Goal: Navigation & Orientation: Find specific page/section

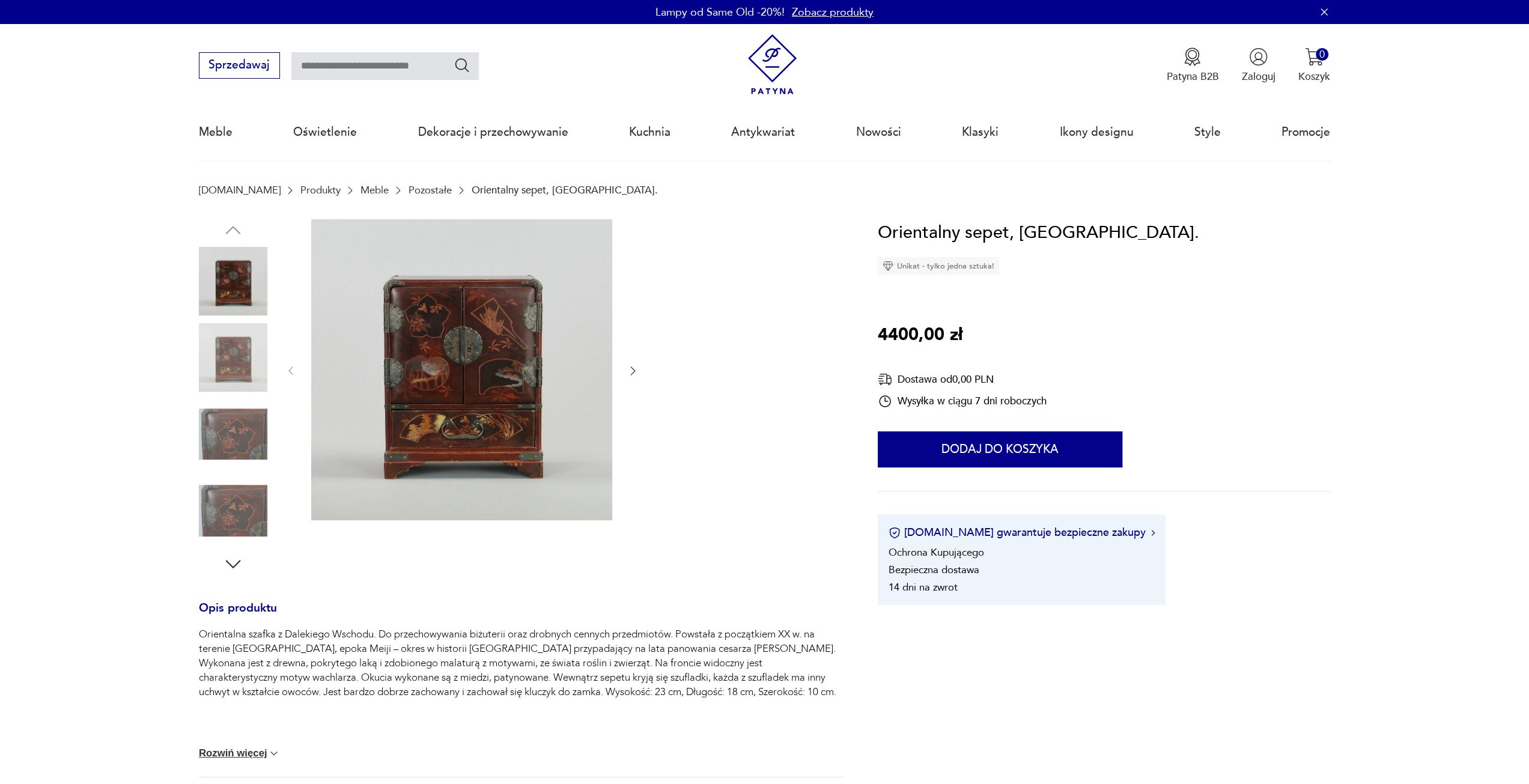
click at [409, 186] on link "Pozostałe" at bounding box center [430, 190] width 43 height 12
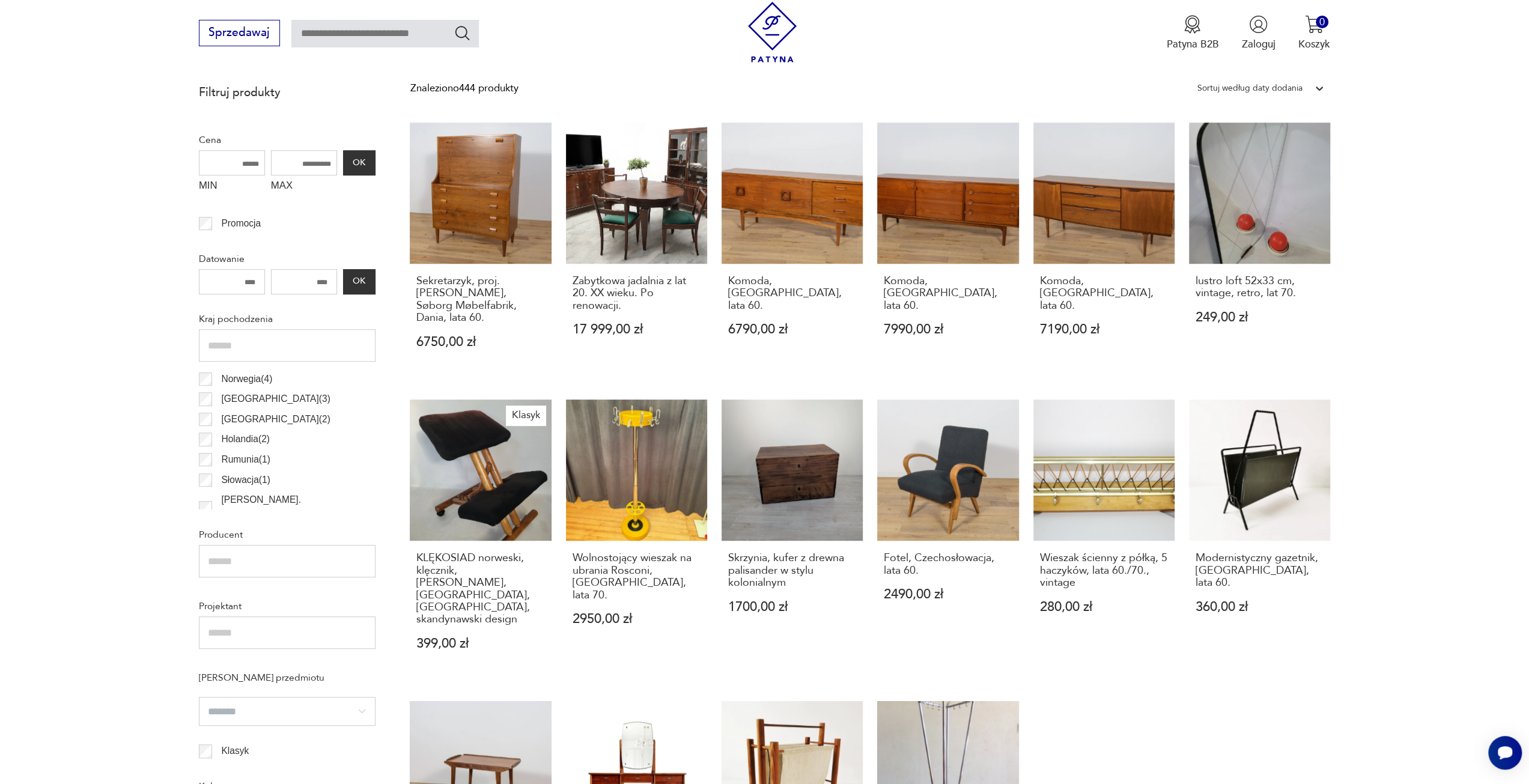
scroll to position [39, 0]
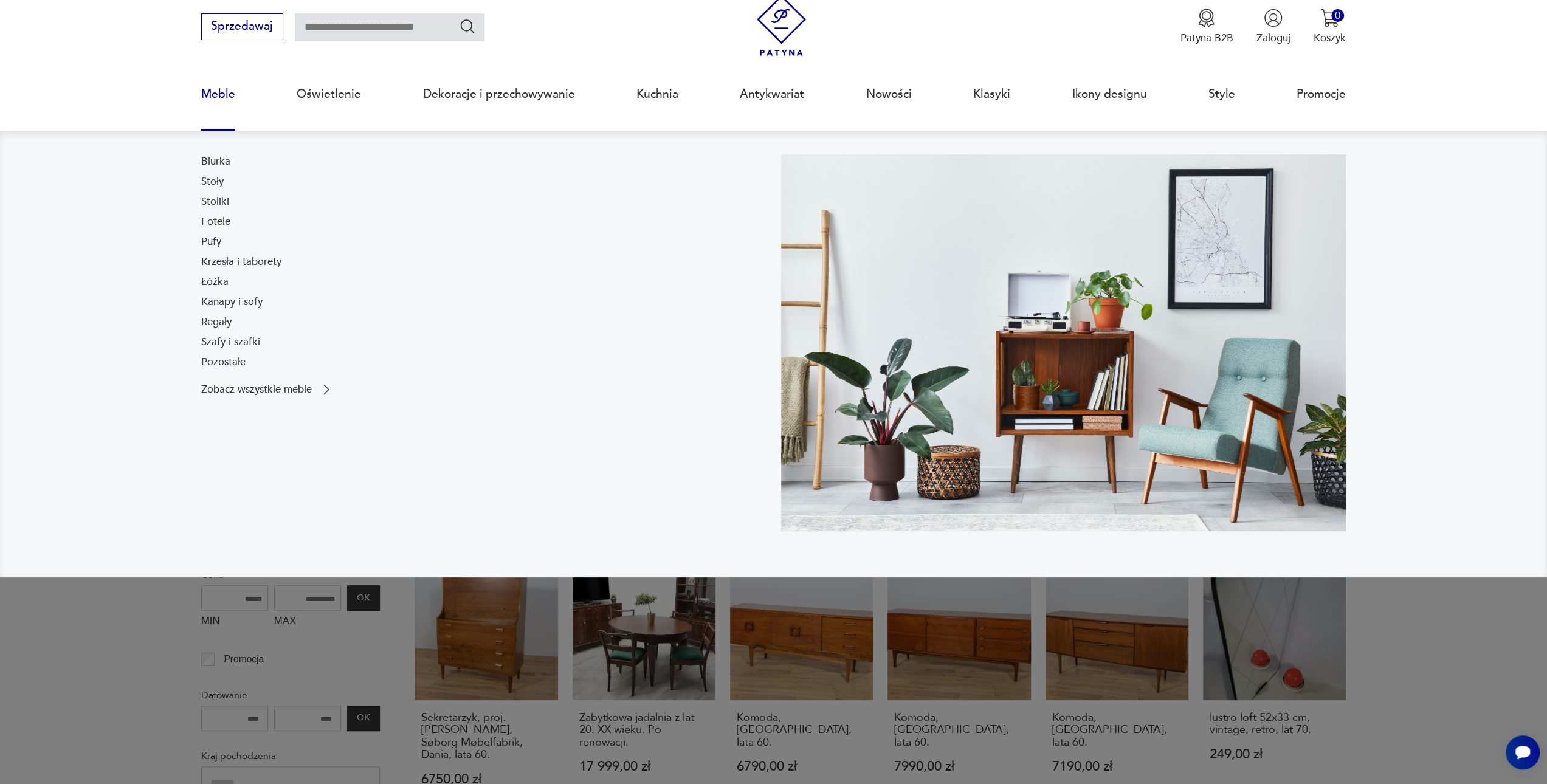
click at [210, 94] on link "Meble" at bounding box center [218, 94] width 34 height 56
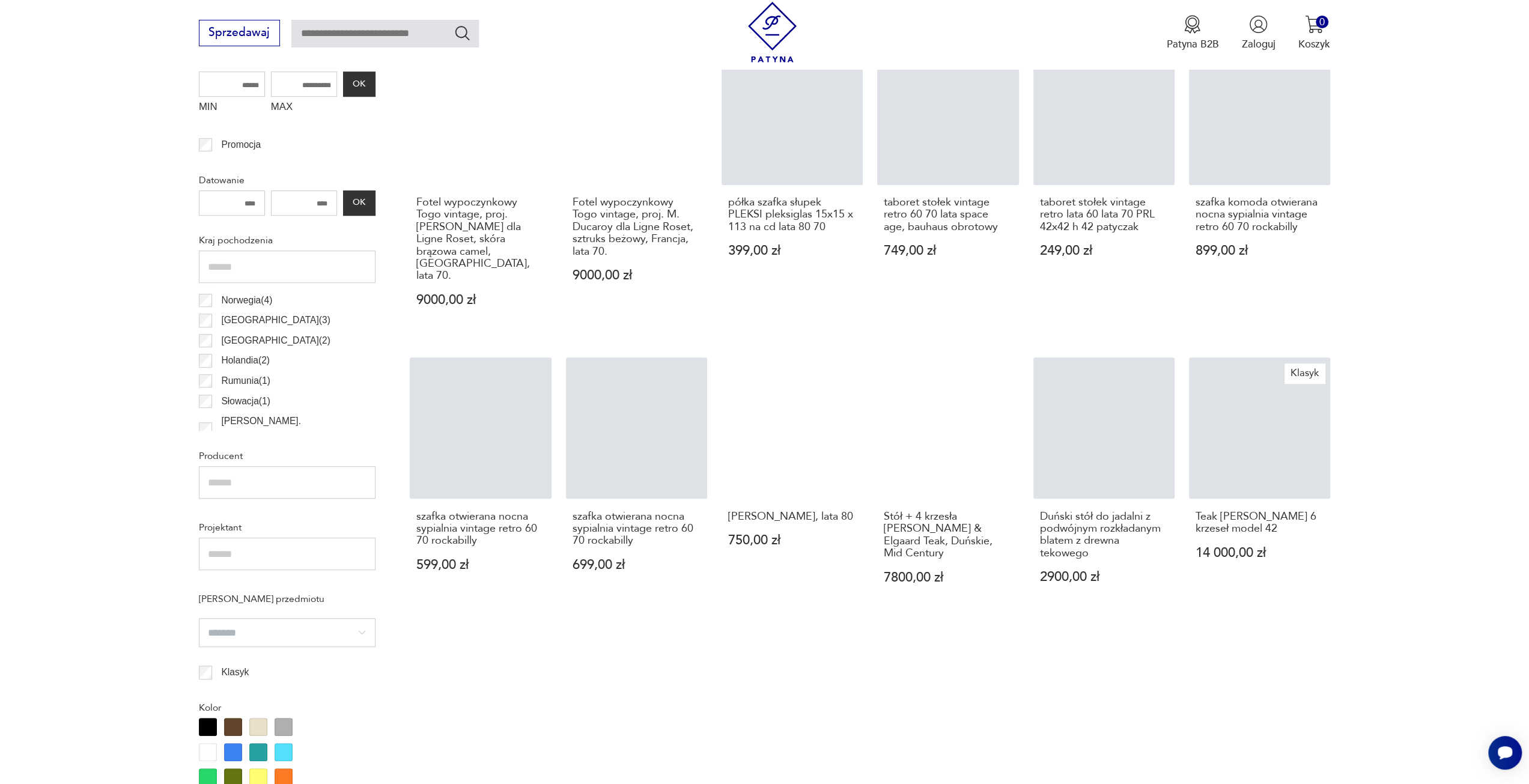
scroll to position [180, 0]
